Goal: Information Seeking & Learning: Find specific fact

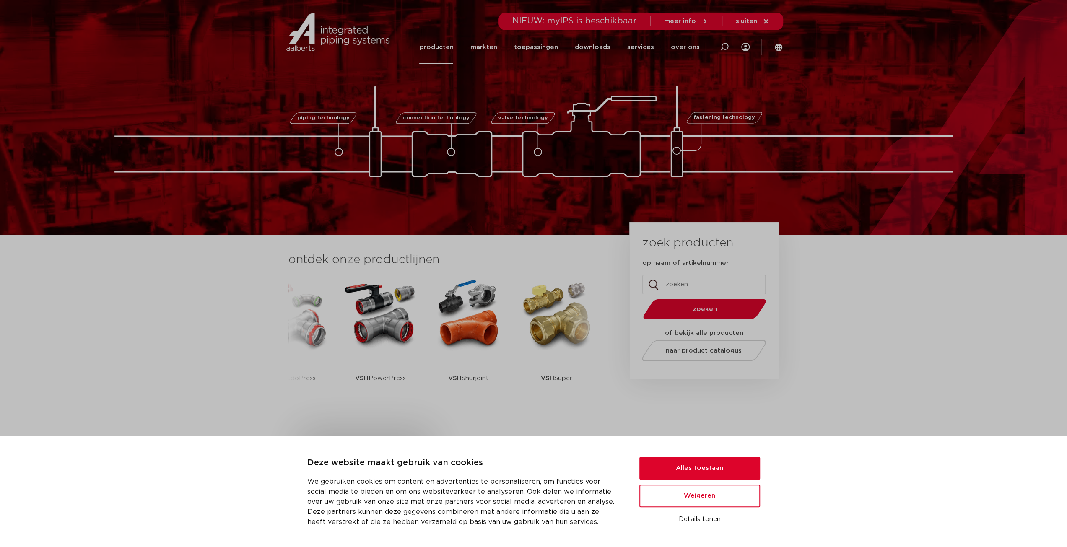
click at [434, 55] on link "producten" at bounding box center [436, 47] width 34 height 34
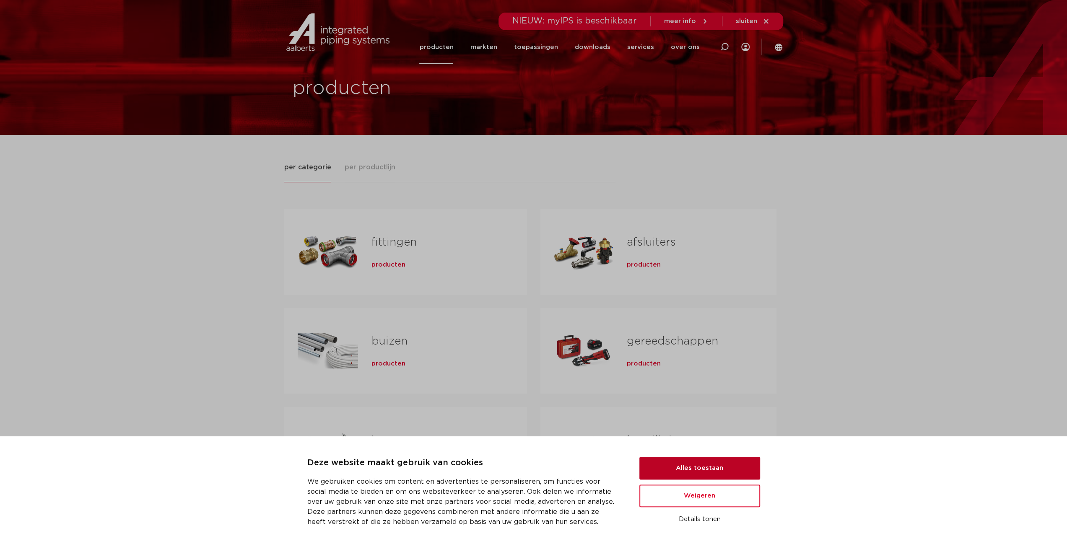
drag, startPoint x: 694, startPoint y: 466, endPoint x: 691, endPoint y: 462, distance: 5.4
click at [694, 466] on button "Alles toestaan" at bounding box center [699, 468] width 121 height 23
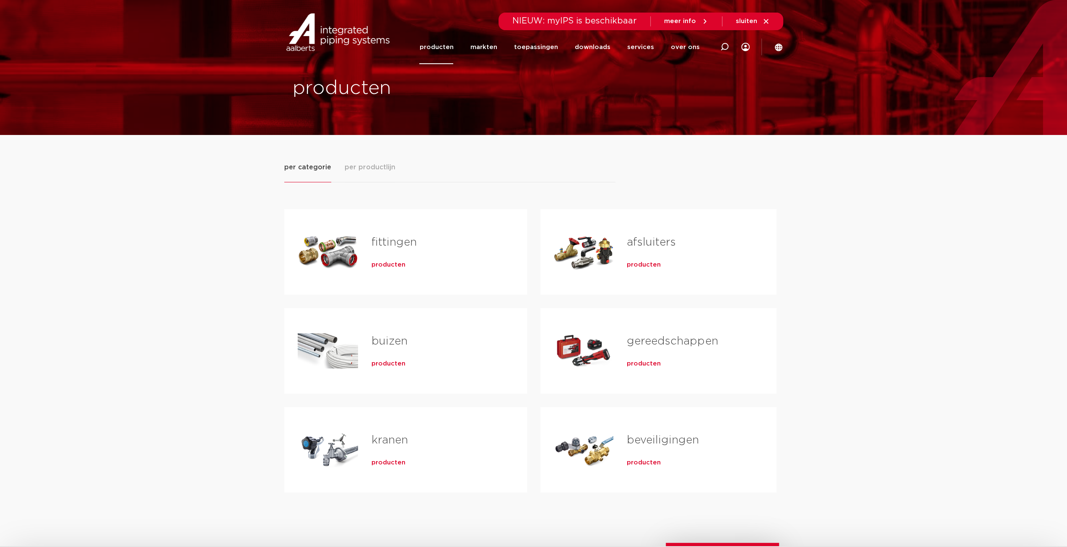
click at [326, 345] on div "Tabs. Open items met enter of spatie, sluit af met escape en navigeer met de pi…" at bounding box center [328, 351] width 60 height 59
click at [378, 363] on span "producten" at bounding box center [389, 364] width 34 height 8
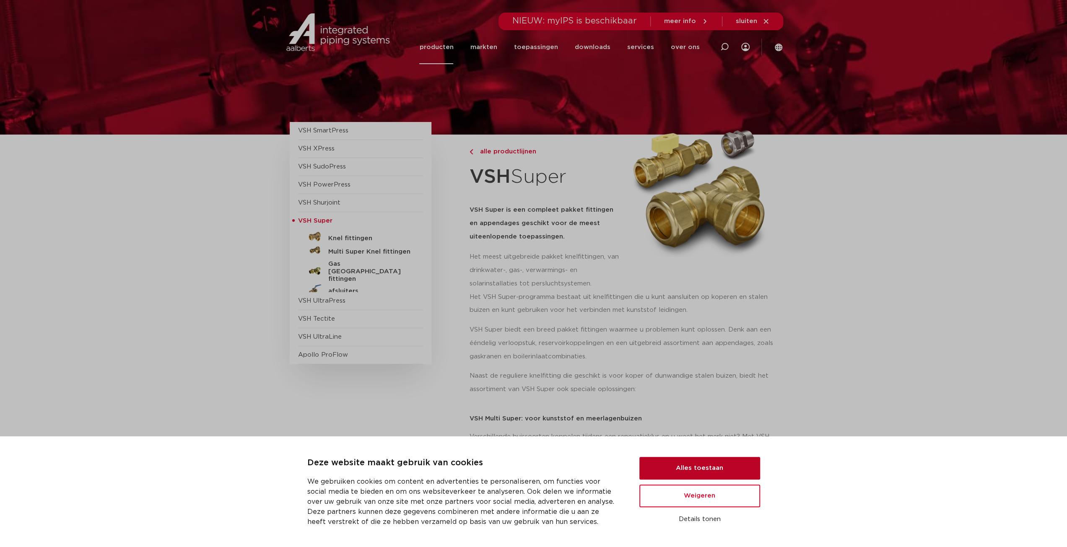
click at [681, 470] on button "Alles toestaan" at bounding box center [699, 468] width 121 height 23
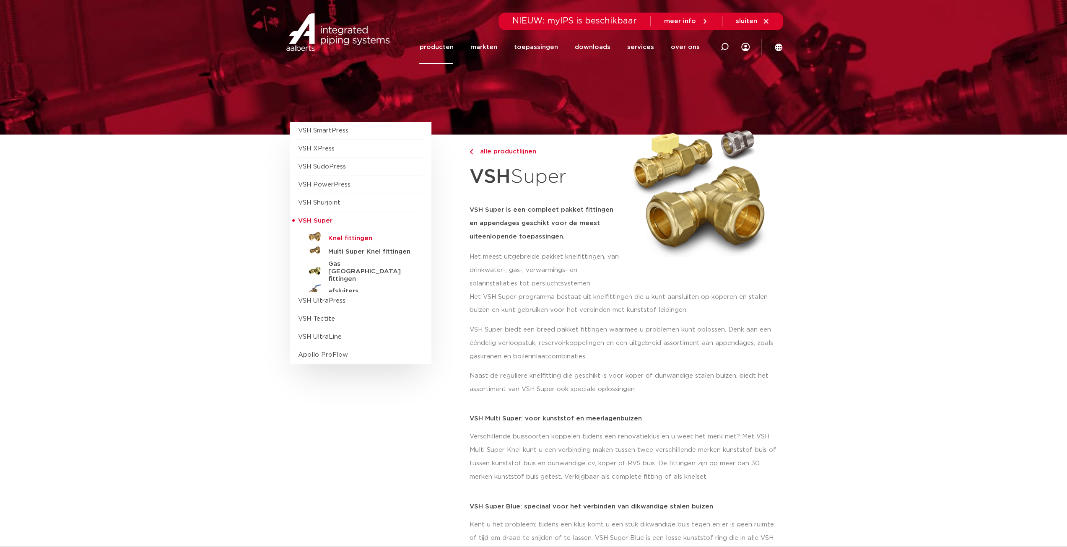
click at [338, 239] on h5 "Knel fittingen" at bounding box center [369, 239] width 83 height 8
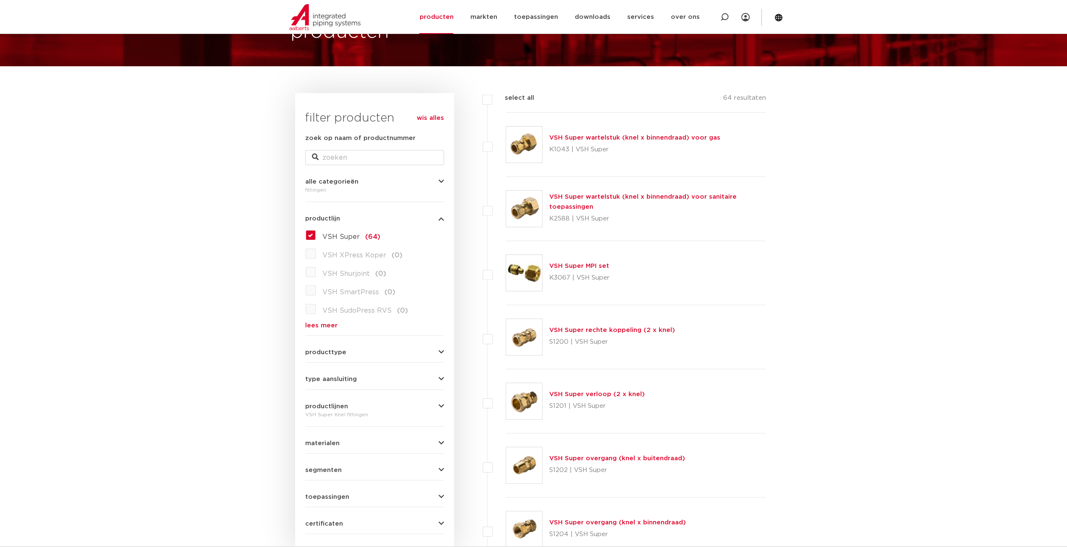
scroll to position [126, 0]
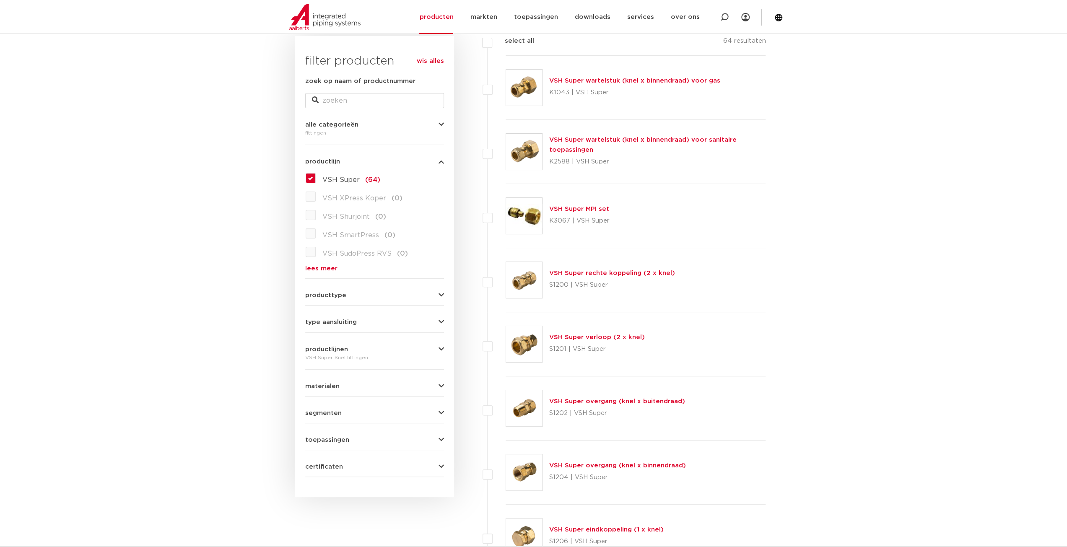
click at [579, 272] on link "VSH Super rechte koppeling (2 x knel)" at bounding box center [612, 273] width 126 height 6
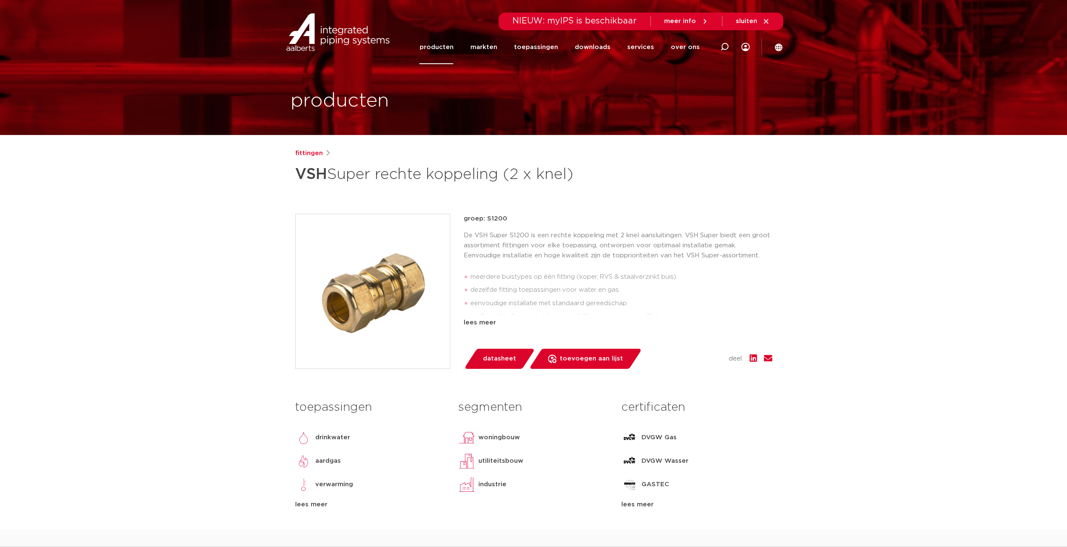
click at [498, 352] on link "datasheet" at bounding box center [499, 359] width 71 height 20
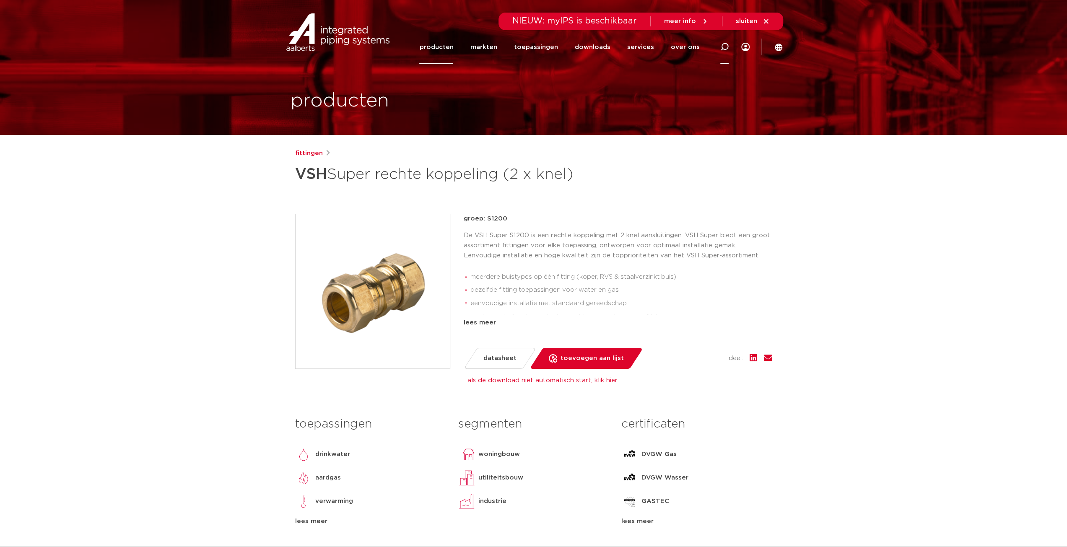
click at [724, 44] on icon at bounding box center [724, 47] width 8 height 8
paste input "0860301"
type input "0860301"
click button "Zoeken" at bounding box center [0, 0] width 0 height 0
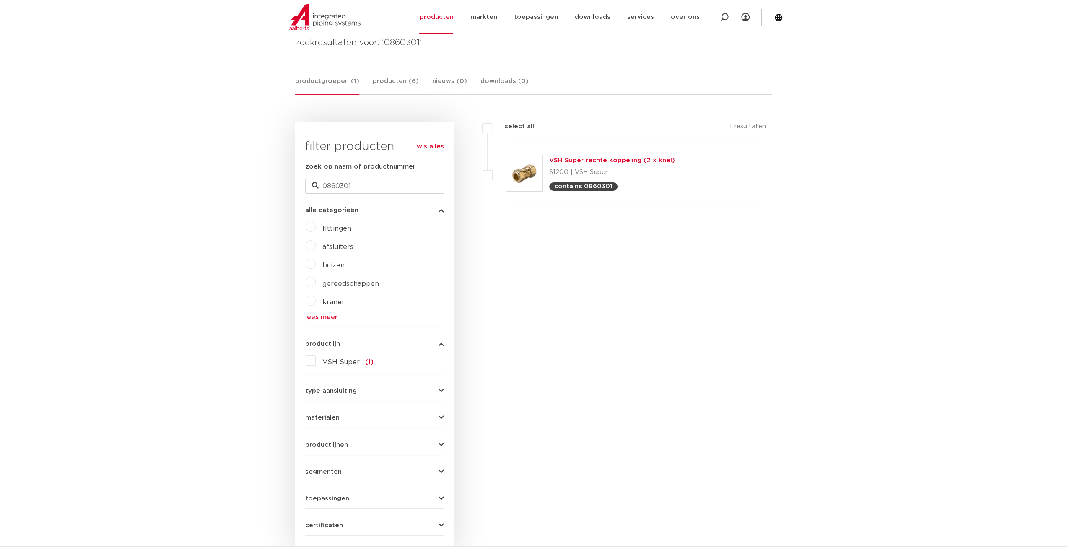
click at [562, 159] on link "VSH Super rechte koppeling (2 x knel)" at bounding box center [612, 160] width 126 height 6
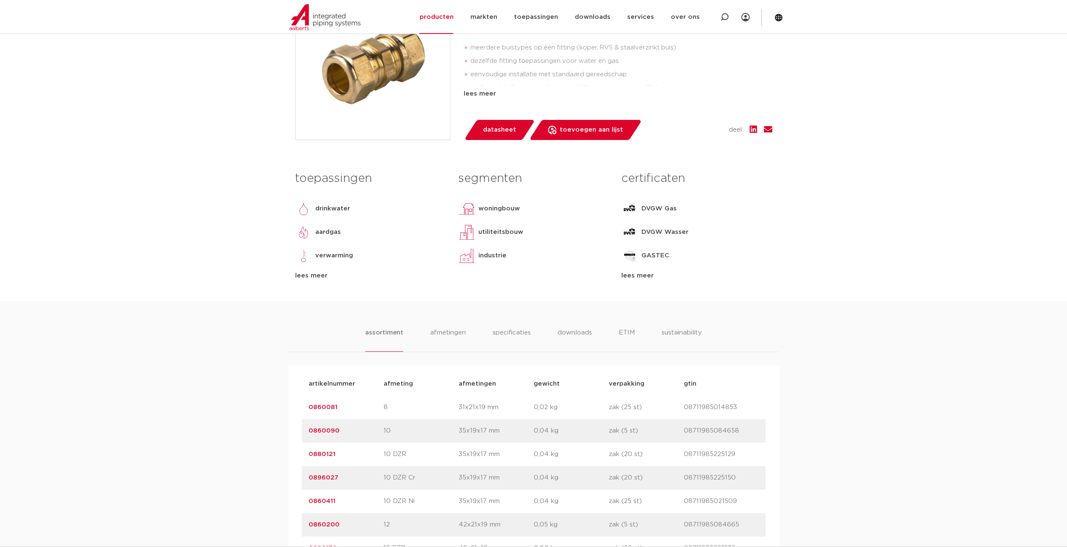
scroll to position [377, 0]
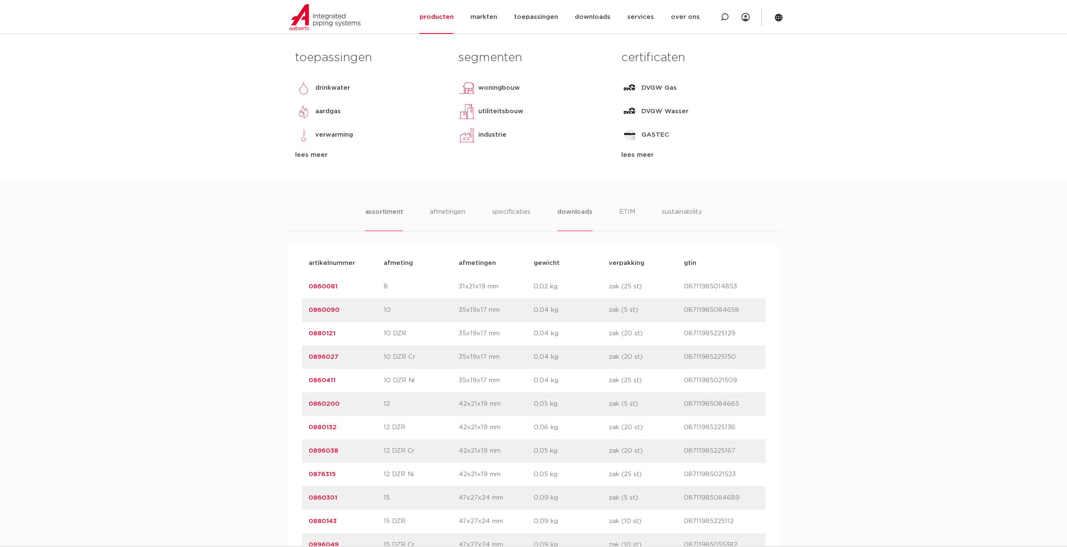
click at [577, 209] on li "downloads" at bounding box center [574, 219] width 35 height 24
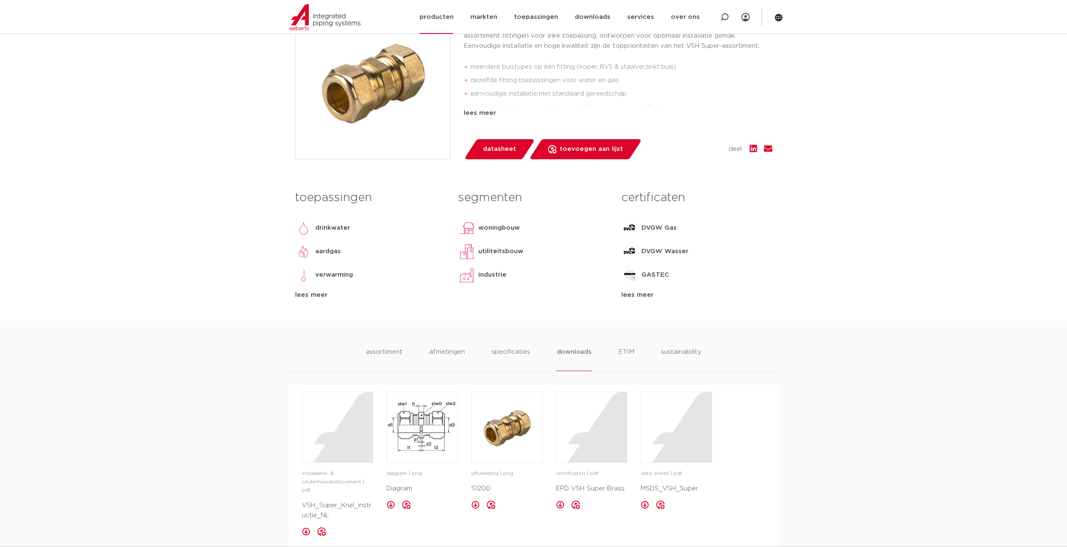
scroll to position [210, 0]
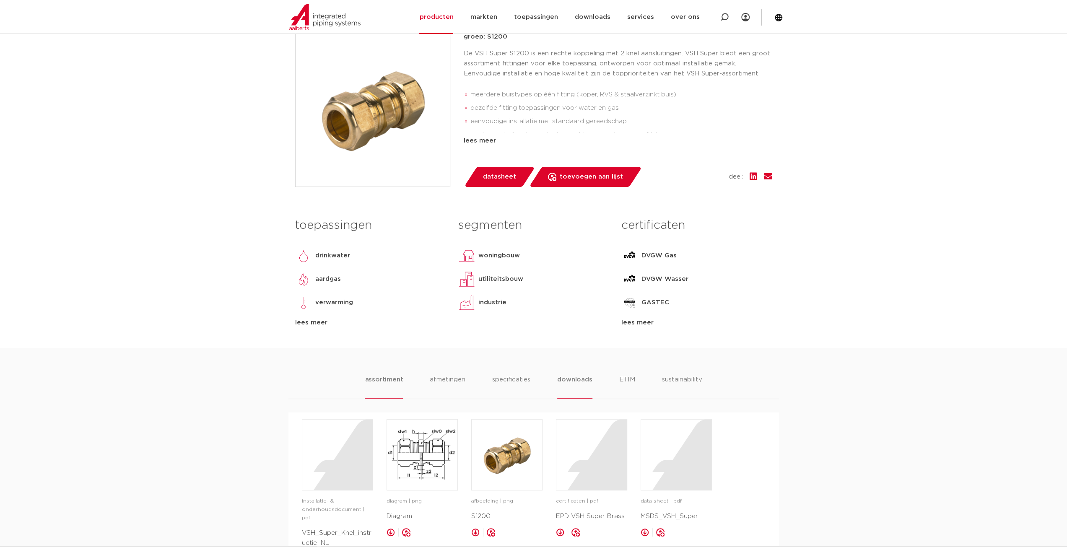
click at [379, 379] on li "assortiment" at bounding box center [384, 387] width 38 height 24
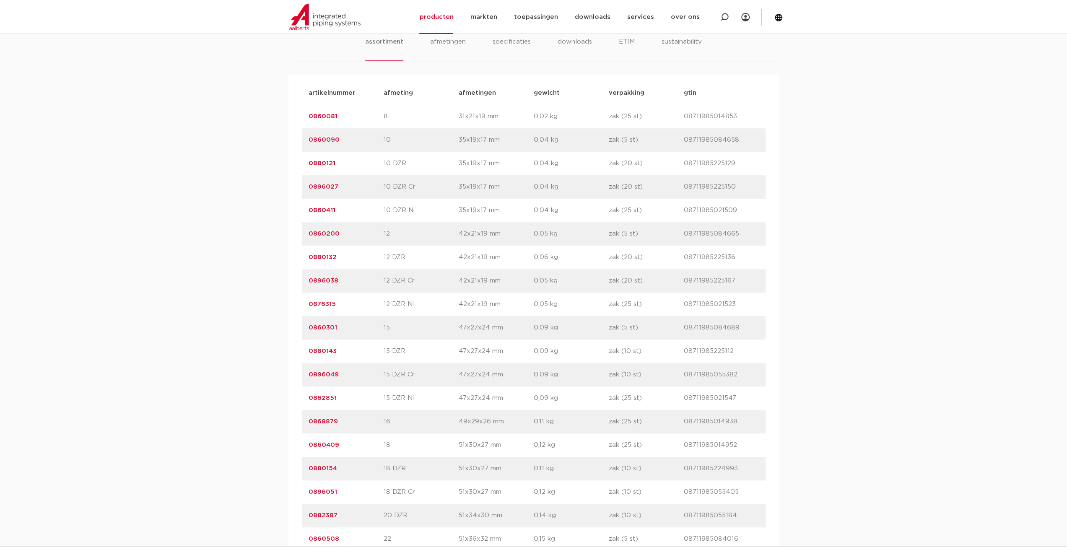
scroll to position [587, 0]
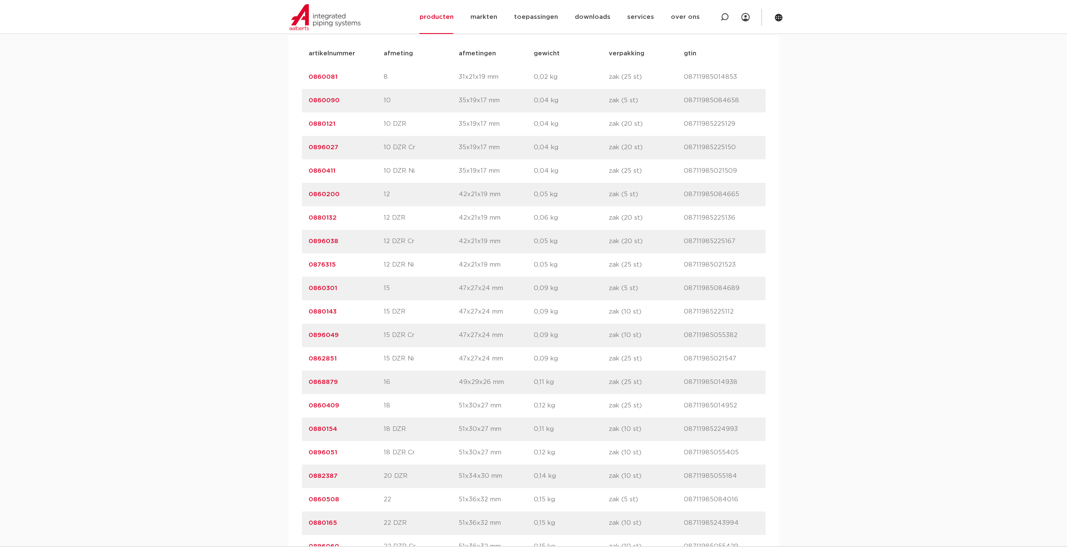
click at [328, 290] on link "0860301" at bounding box center [323, 288] width 29 height 6
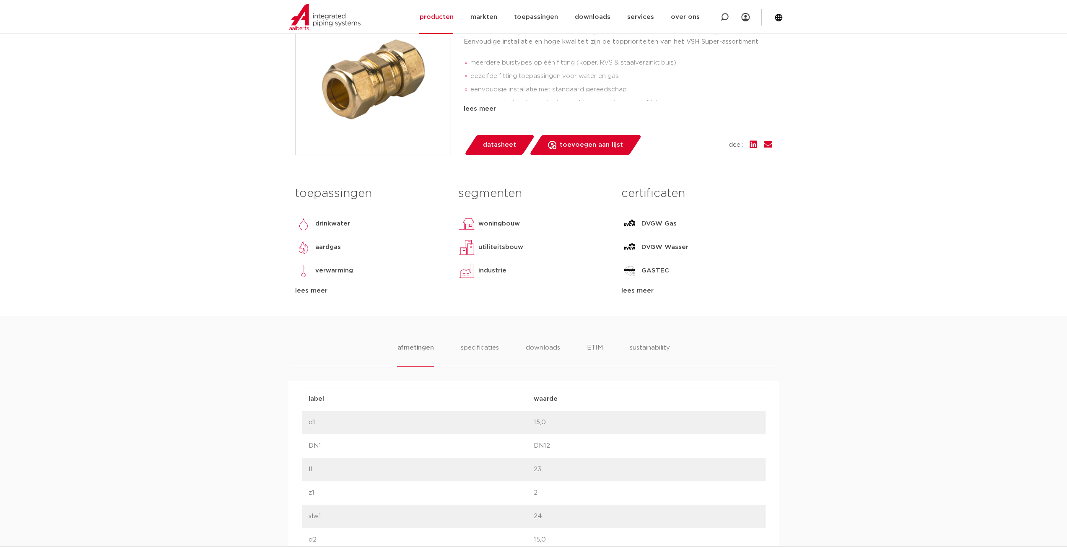
scroll to position [294, 0]
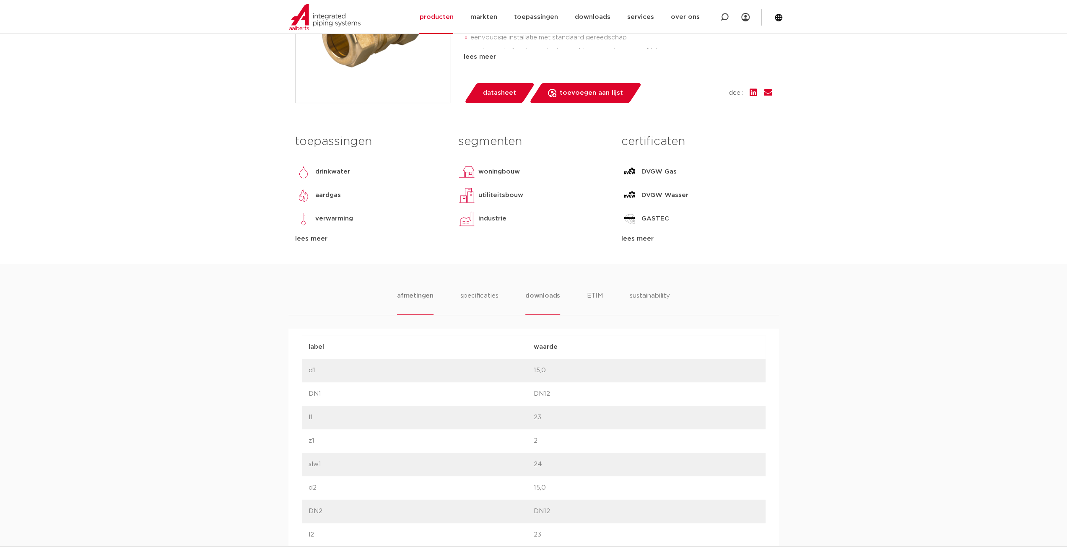
click at [535, 293] on li "downloads" at bounding box center [542, 303] width 35 height 24
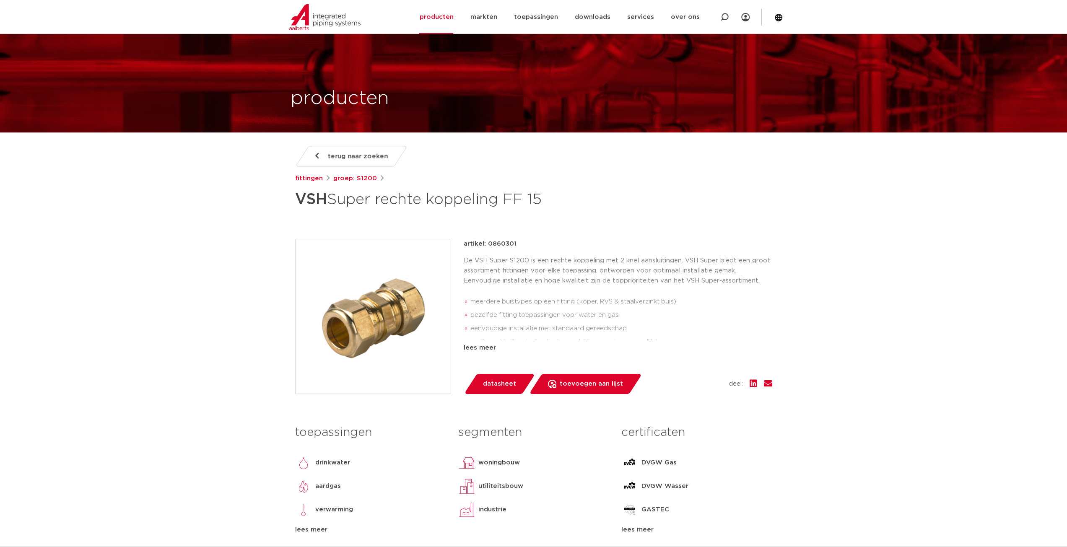
scroll to position [0, 0]
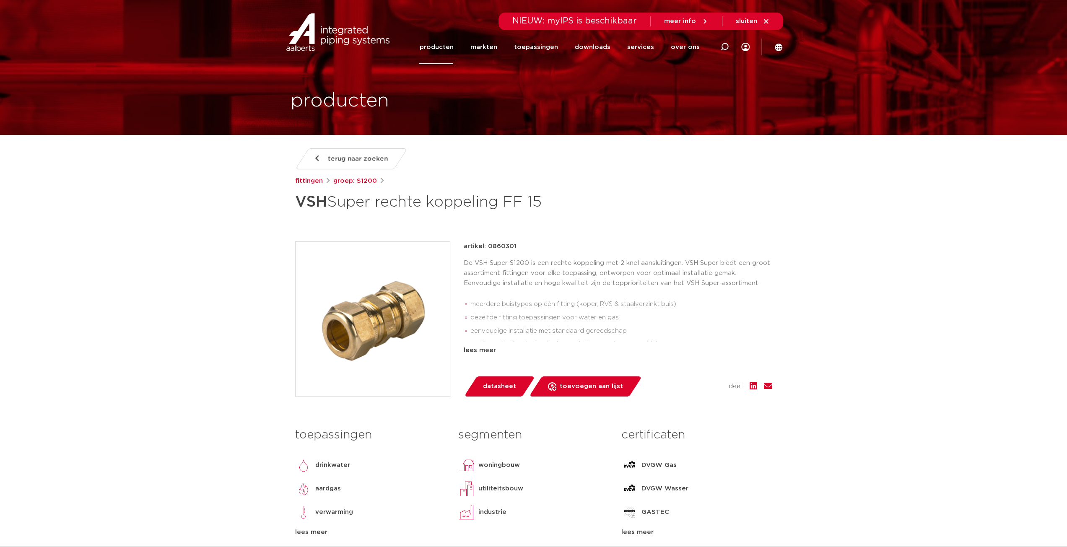
drag, startPoint x: 548, startPoint y: 207, endPoint x: 292, endPoint y: 203, distance: 255.8
click at [292, 203] on div "terug naar zoeken fittingen groep: S1200 VSH Super rechte koppeling FF 15" at bounding box center [533, 352] width 491 height 409
copy h1 "VSH Super rechte koppeling FF 15"
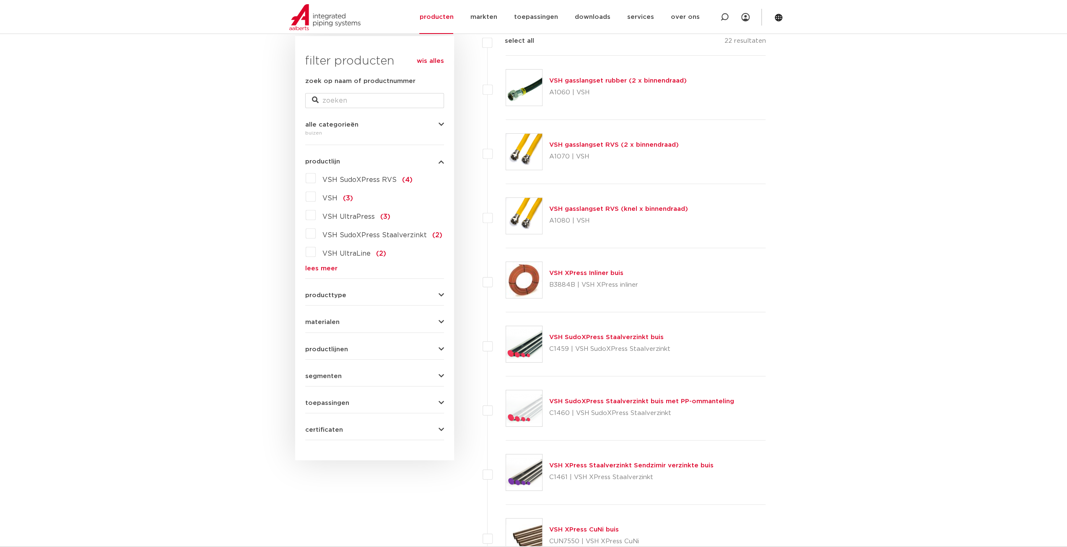
click at [589, 329] on div "VSH SudoXPress Staalverzinkt buis C1459 | VSH SudoXPress Staalverzinkt" at bounding box center [636, 344] width 260 height 64
click at [571, 335] on link "VSH SudoXPress Staalverzinkt buis" at bounding box center [606, 337] width 114 height 6
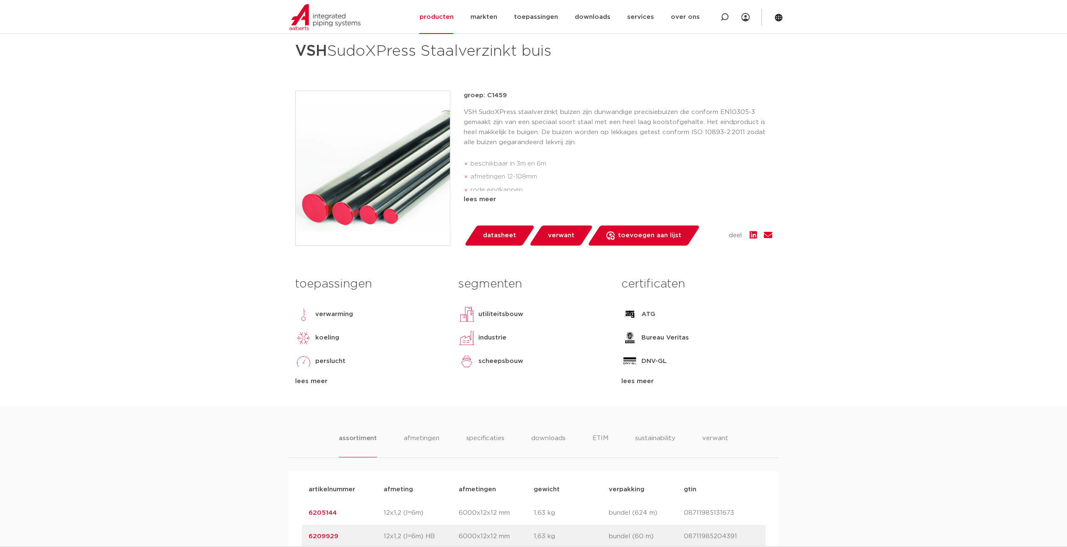
scroll to position [84, 0]
